Goal: Task Accomplishment & Management: Manage account settings

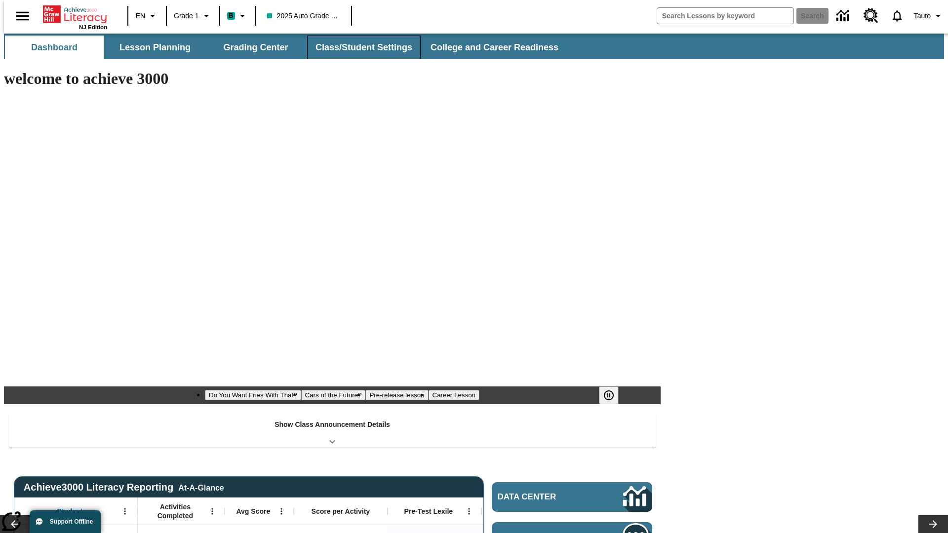
click at [358, 47] on button "Class/Student Settings" at bounding box center [364, 48] width 114 height 24
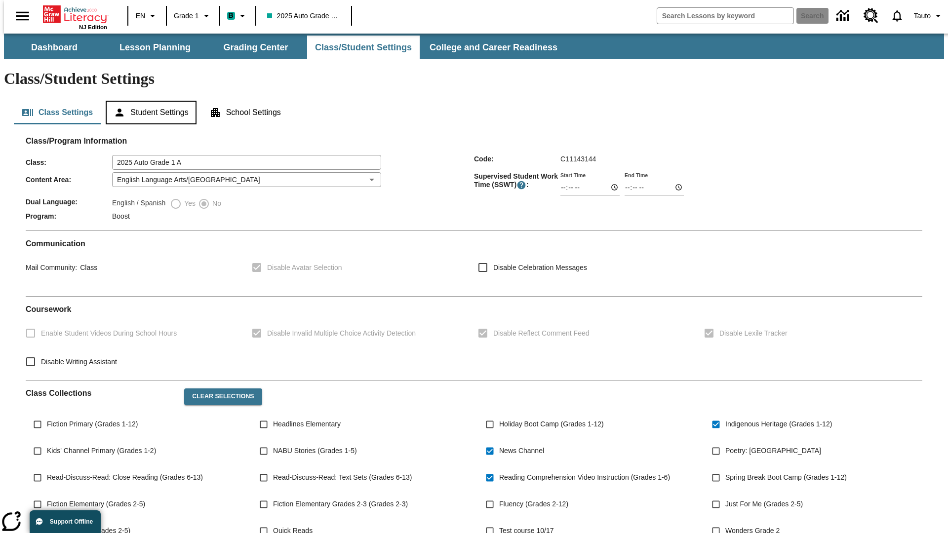
click at [149, 101] on button "Student Settings" at bounding box center [151, 113] width 90 height 24
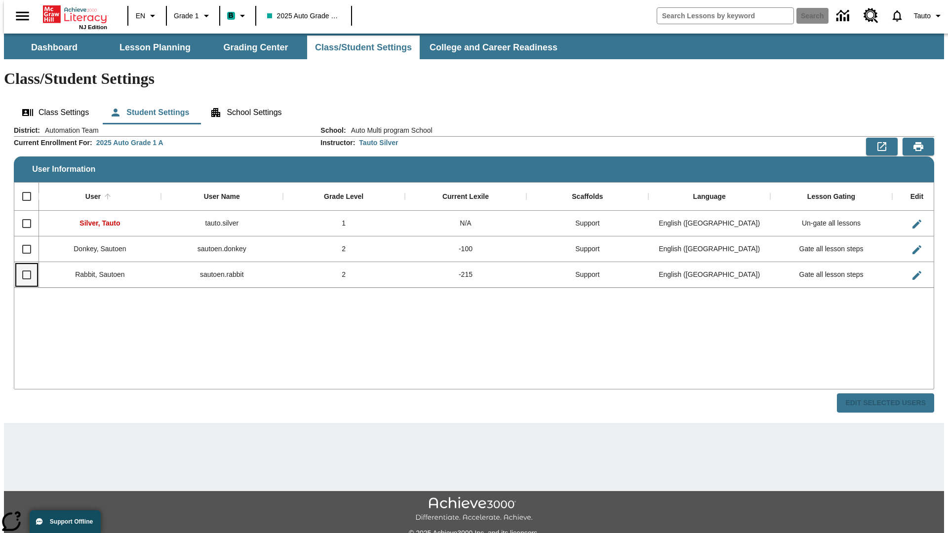
click at [22, 265] on input "Select row" at bounding box center [26, 275] width 21 height 21
checkbox input "true"
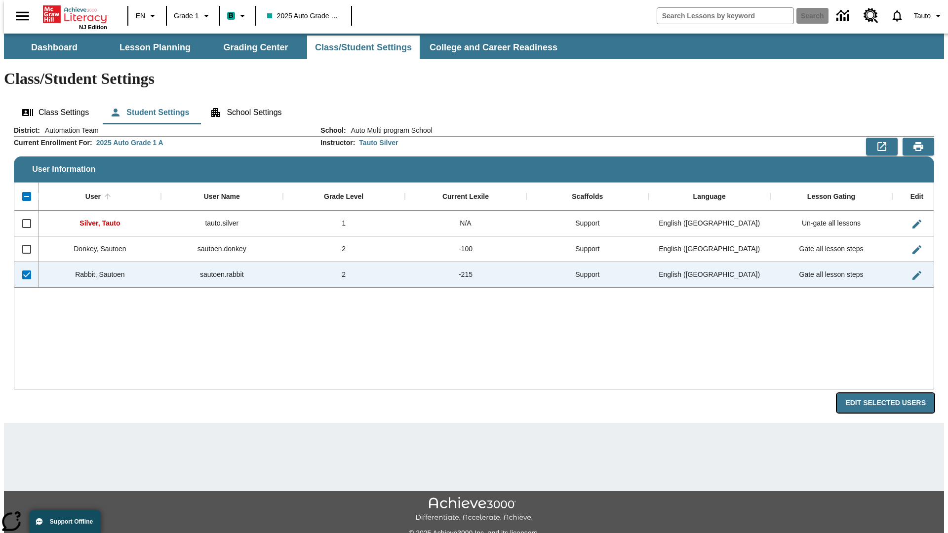
click at [893, 393] on button "Edit Selected Users" at bounding box center [885, 402] width 97 height 19
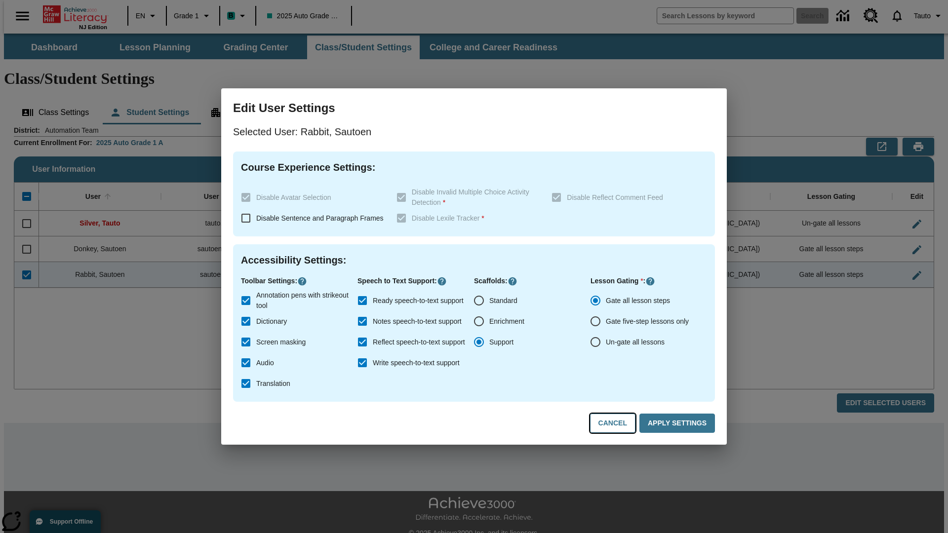
click at [617, 423] on button "Cancel" at bounding box center [612, 423] width 45 height 19
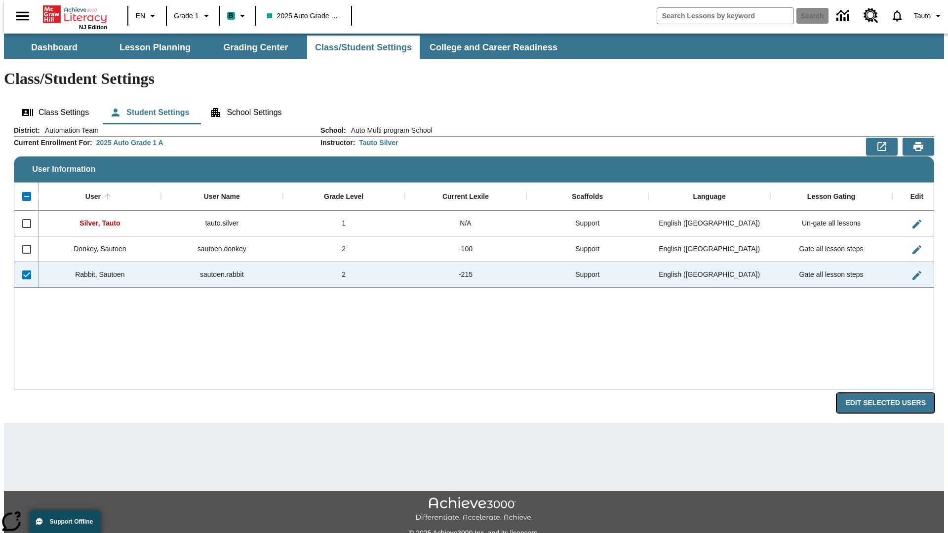
click at [893, 393] on button "Edit Selected Users" at bounding box center [885, 402] width 97 height 19
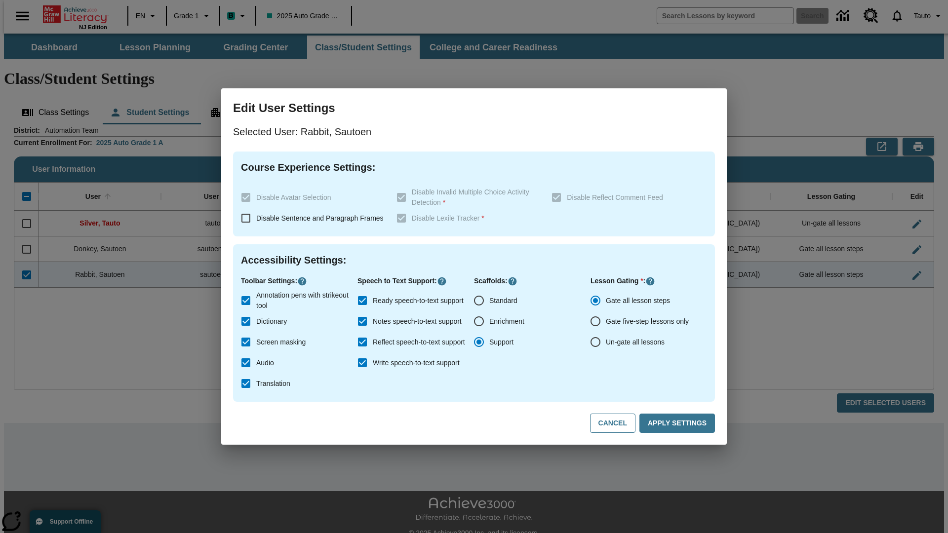
click at [362, 301] on input "Ready speech-to-text support" at bounding box center [362, 300] width 21 height 21
checkbox input "false"
click at [679, 423] on button "Apply Settings" at bounding box center [677, 423] width 76 height 19
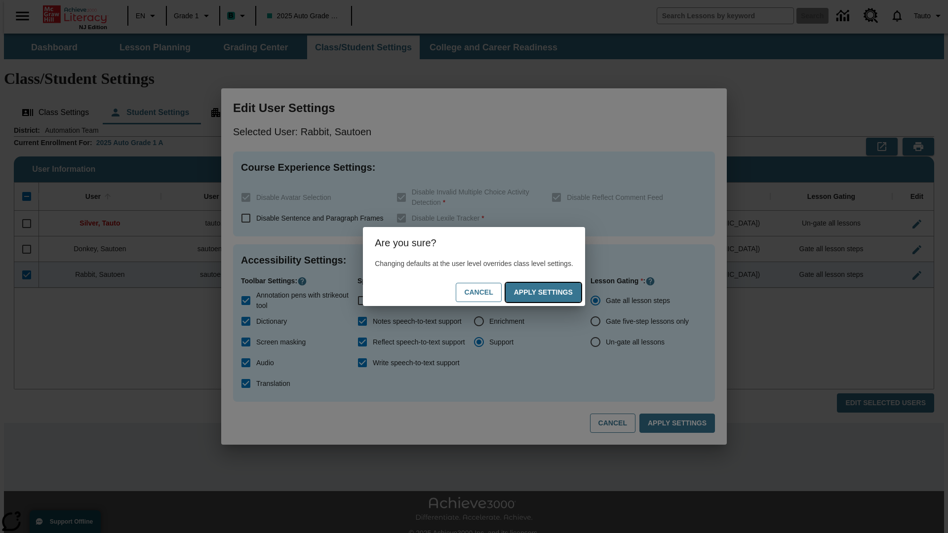
click at [553, 292] on button "Apply Settings" at bounding box center [543, 292] width 76 height 19
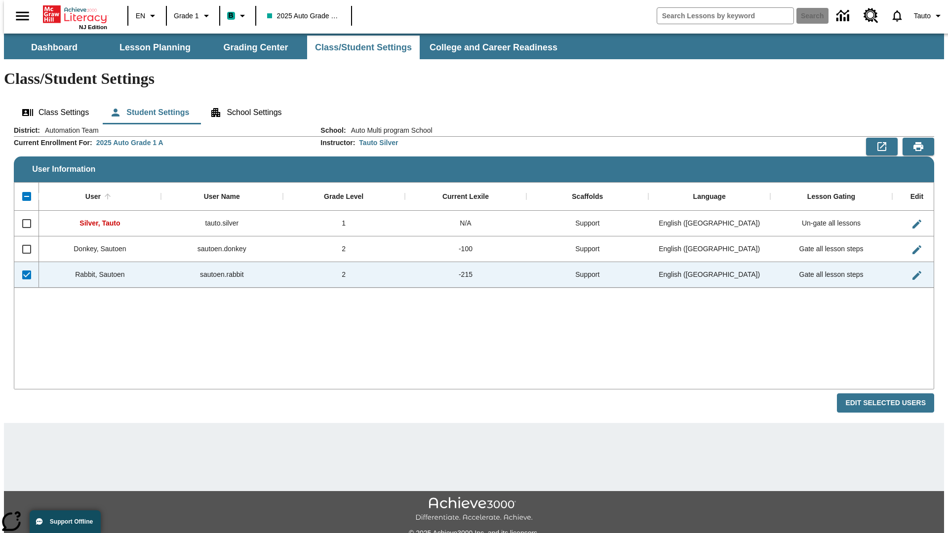
checkbox input "false"
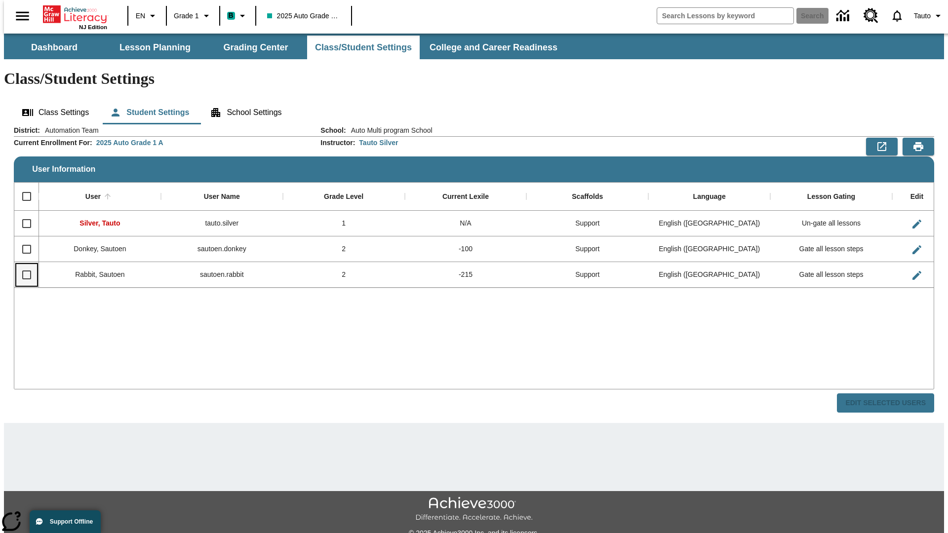
click at [22, 265] on input "Select row" at bounding box center [26, 275] width 21 height 21
checkbox input "true"
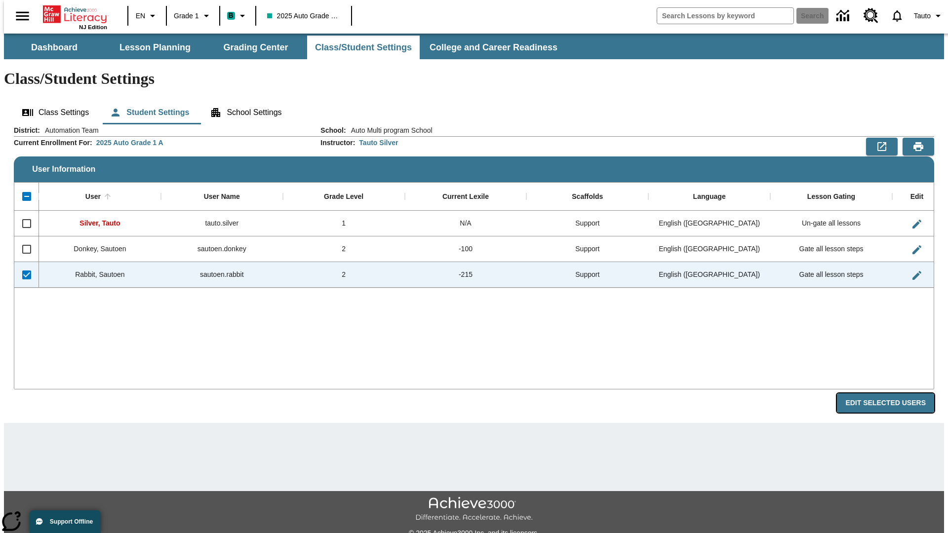
click at [893, 393] on button "Edit Selected Users" at bounding box center [885, 402] width 97 height 19
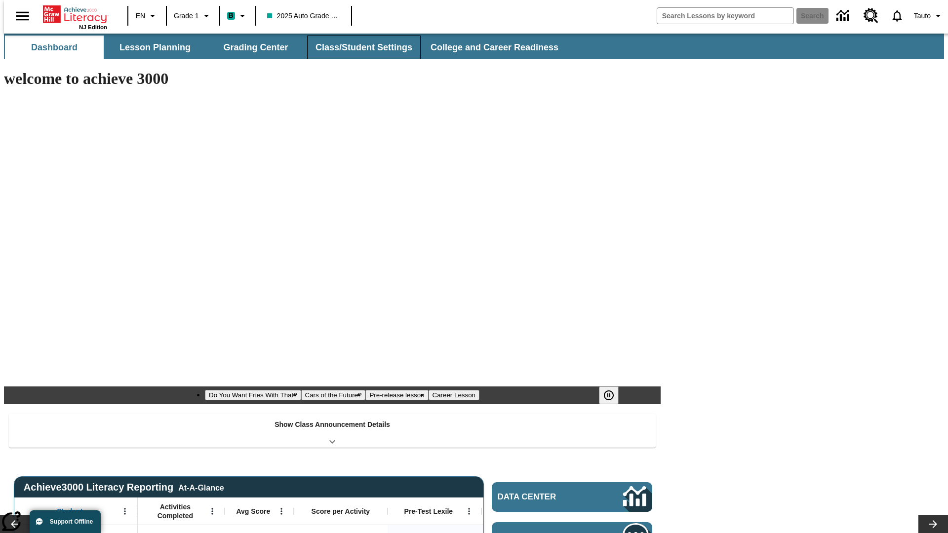
click at [358, 47] on button "Class/Student Settings" at bounding box center [364, 48] width 114 height 24
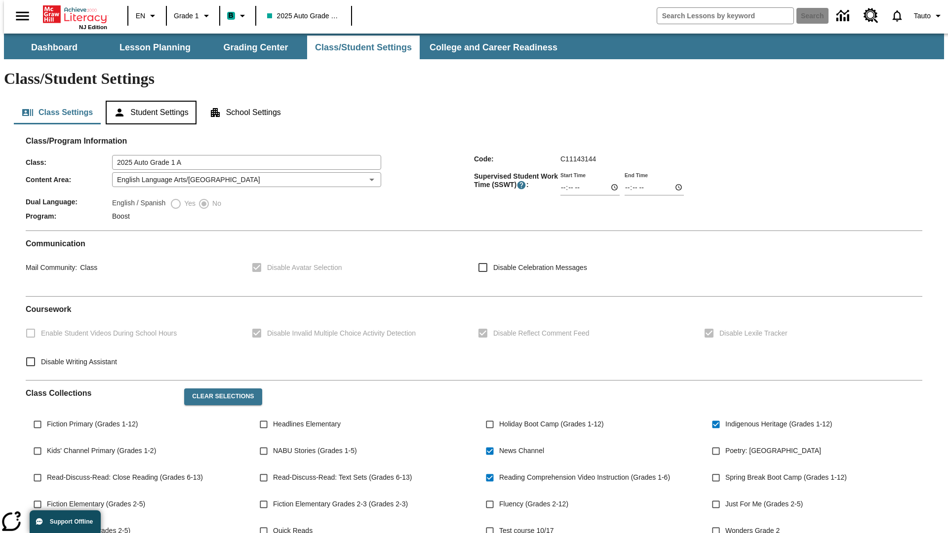
click at [149, 101] on button "Student Settings" at bounding box center [151, 113] width 90 height 24
